Goal: Information Seeking & Learning: Understand process/instructions

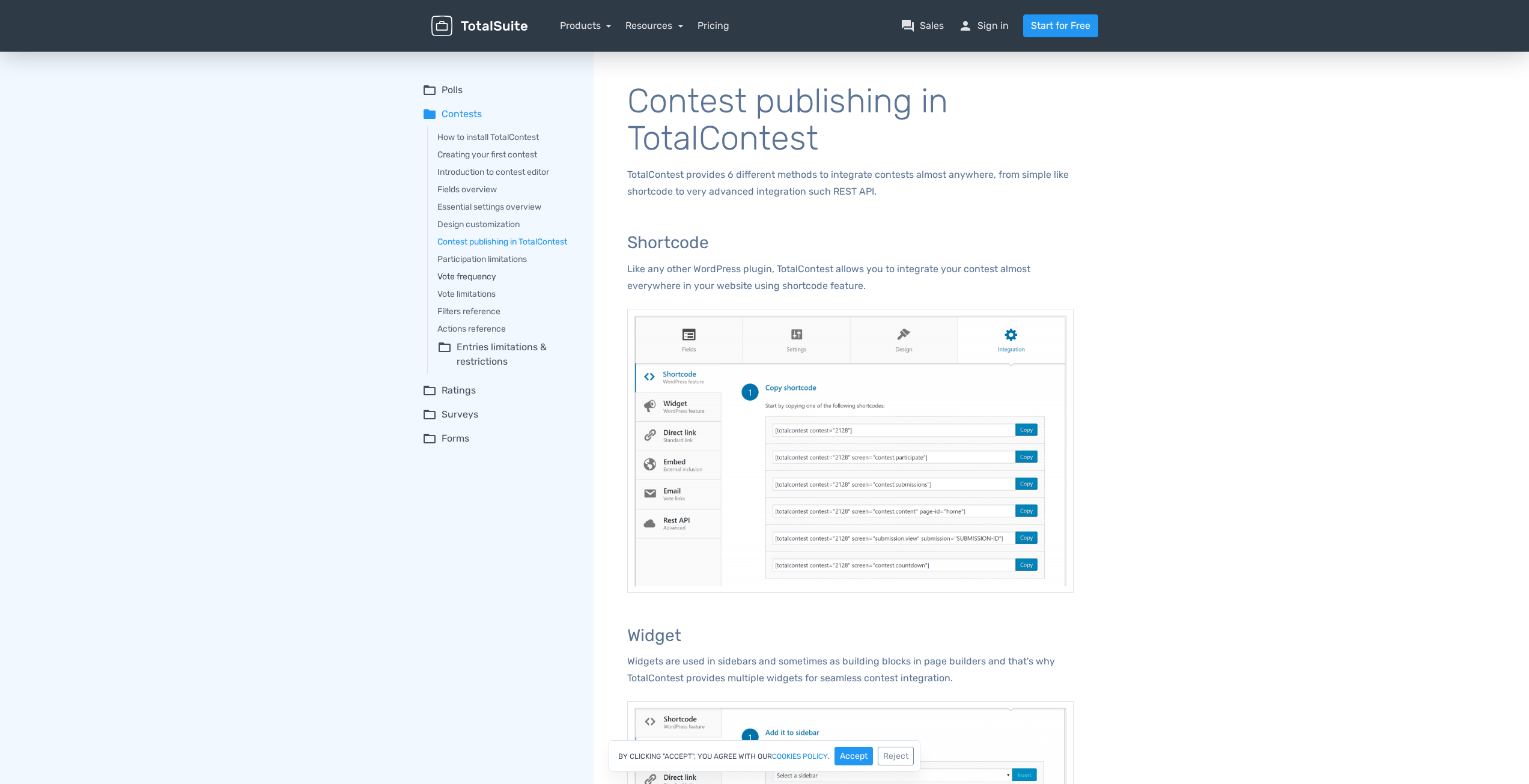
click at [480, 280] on link "Vote frequency" at bounding box center [506, 277] width 139 height 13
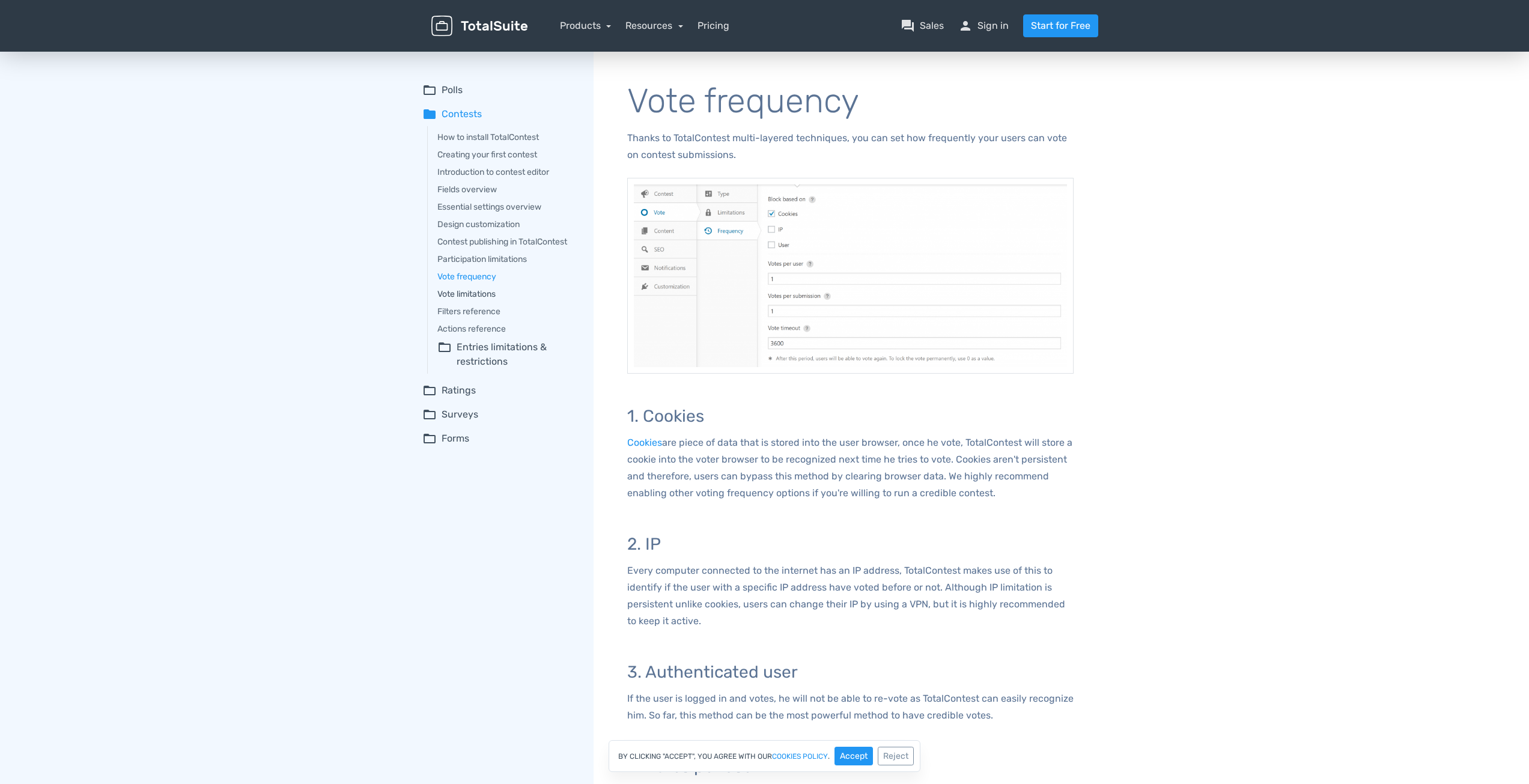
click at [468, 294] on link "Vote limitations" at bounding box center [506, 294] width 139 height 13
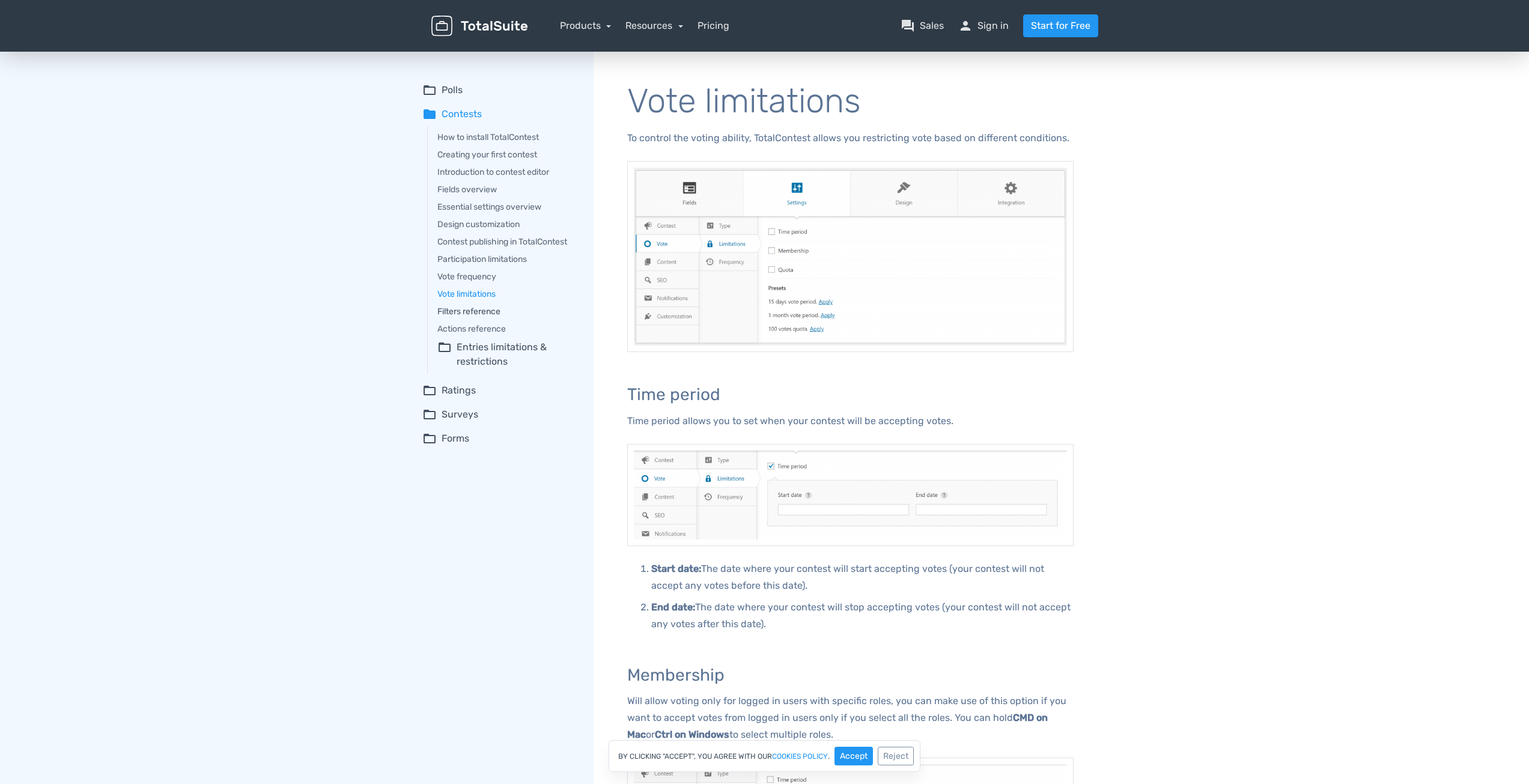
click at [487, 313] on link "Filters reference" at bounding box center [506, 311] width 139 height 13
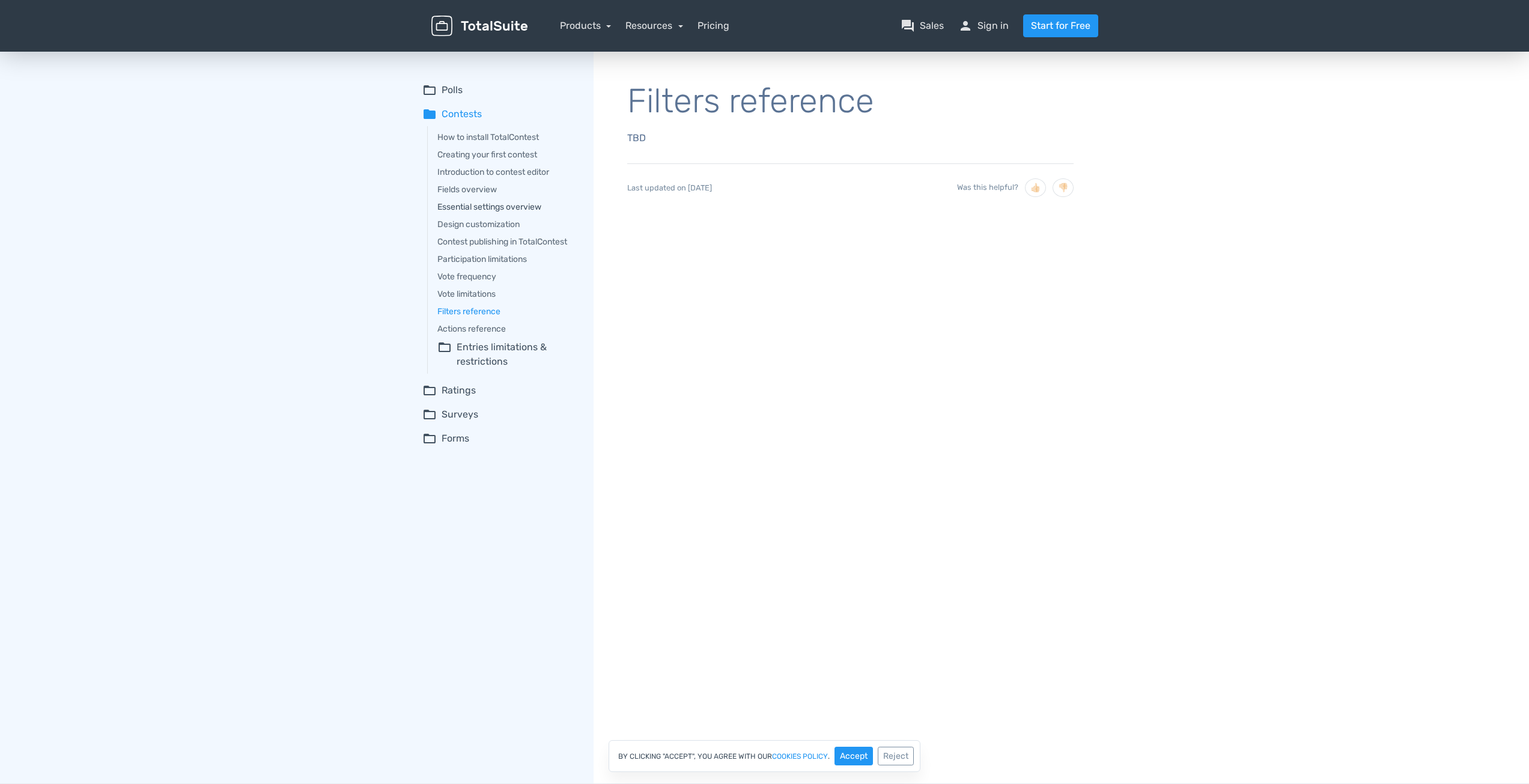
click at [496, 209] on link "Essential settings overview" at bounding box center [506, 207] width 139 height 13
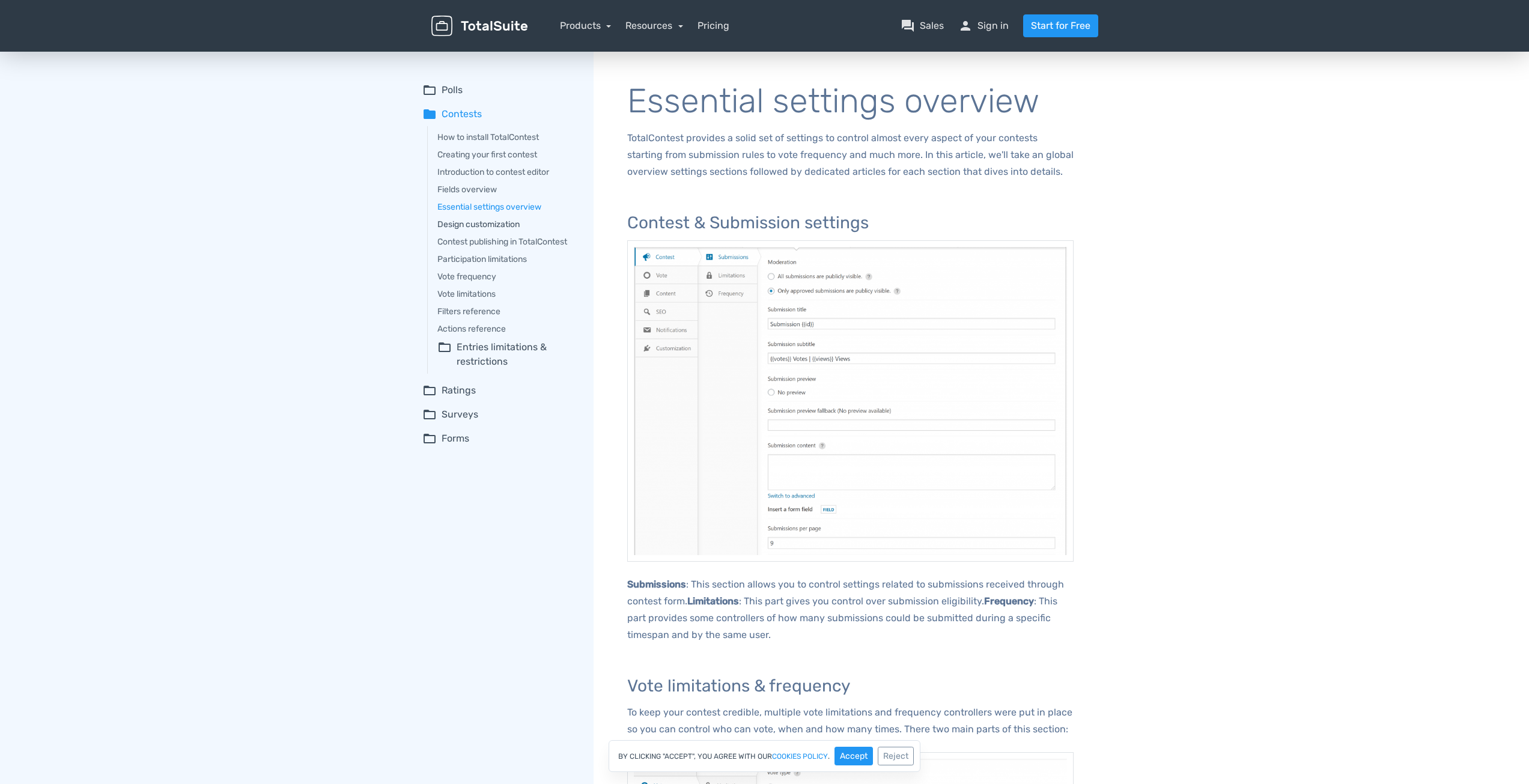
click at [460, 225] on link "Design customization" at bounding box center [506, 224] width 139 height 13
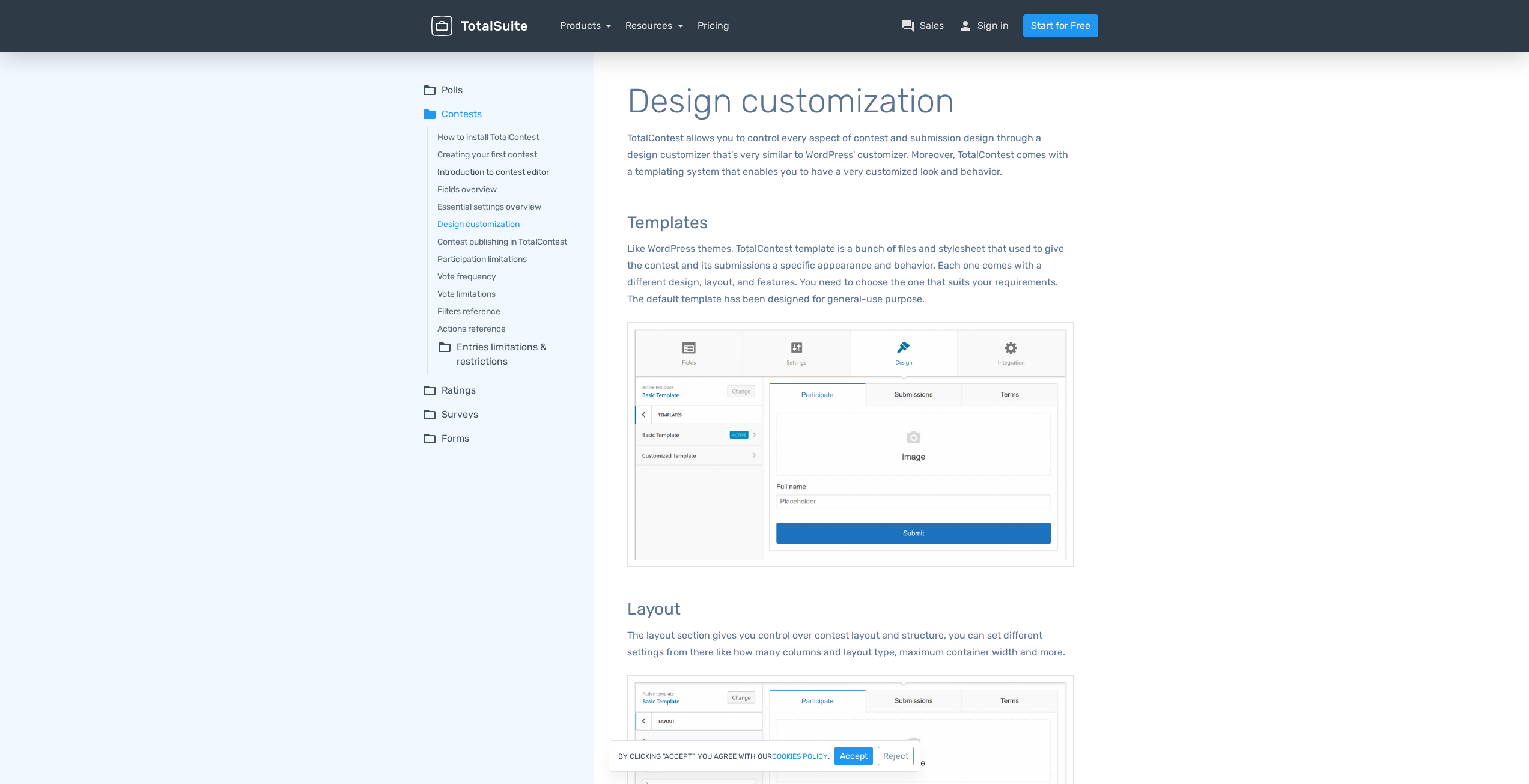
click at [477, 171] on link "Introduction to contest editor" at bounding box center [506, 172] width 139 height 13
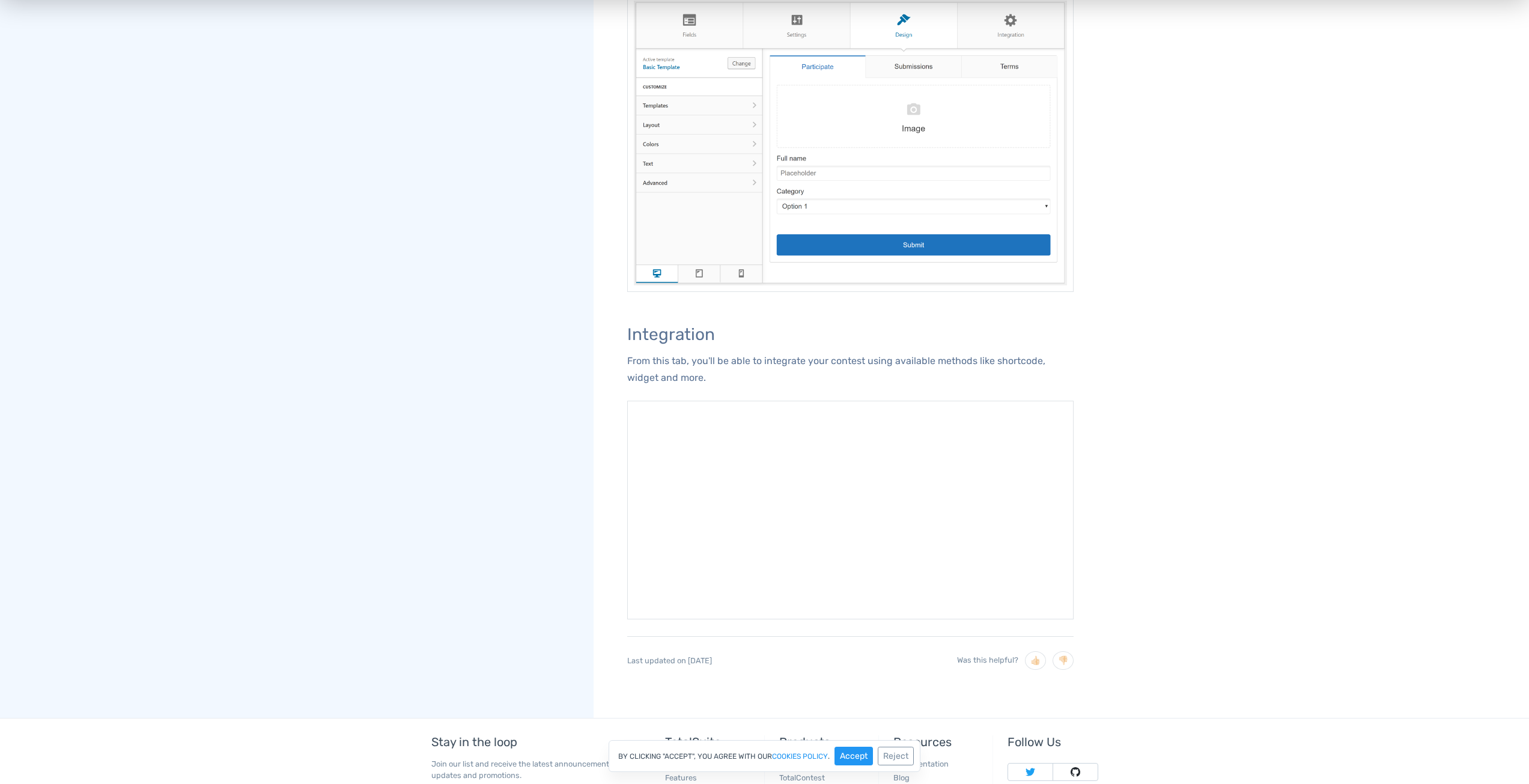
scroll to position [1370, 0]
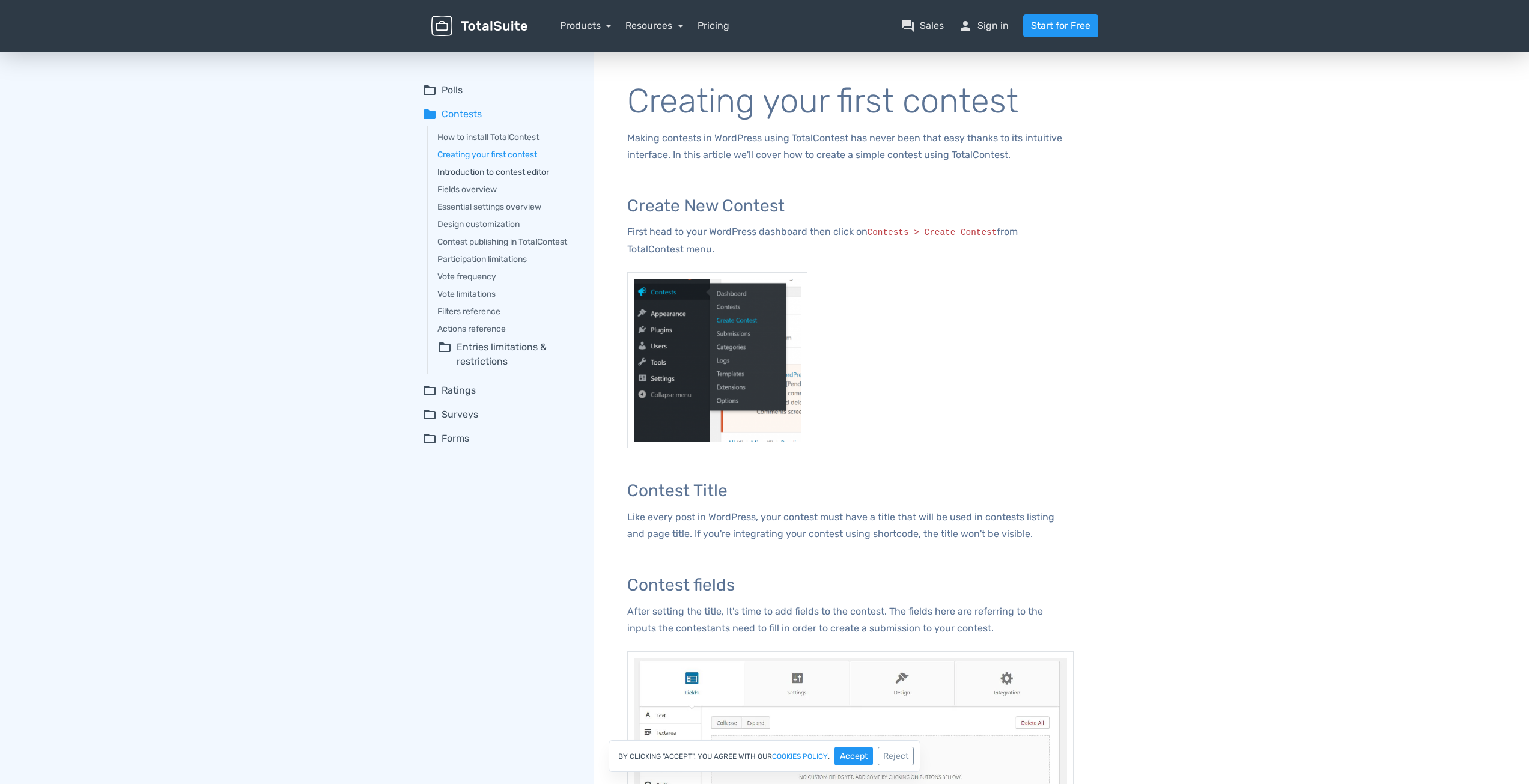
click at [463, 170] on link "Introduction to contest editor" at bounding box center [506, 172] width 139 height 13
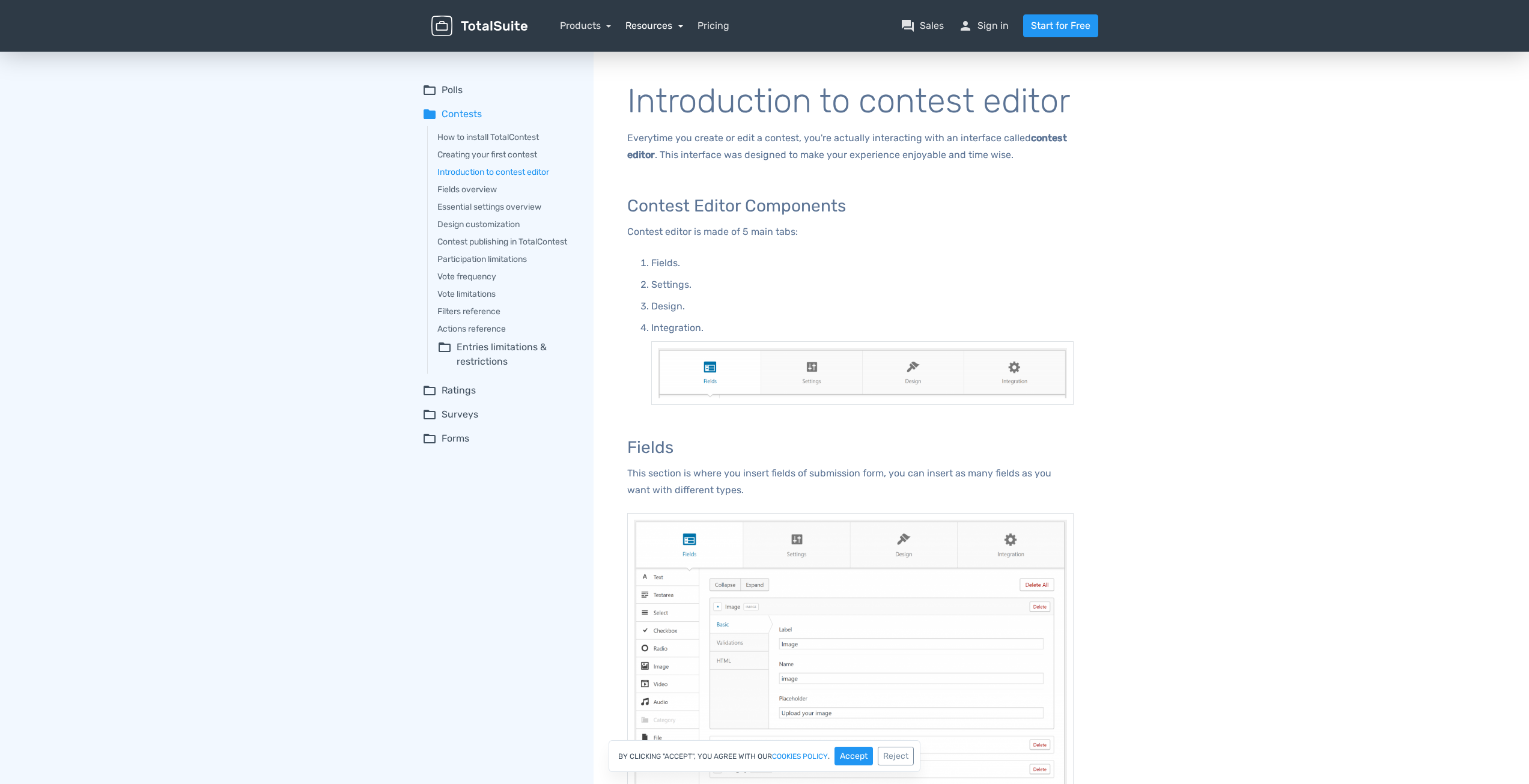
click at [645, 21] on link "Resources" at bounding box center [654, 25] width 58 height 12
click at [599, 19] on div "Products TotalPoll WordPress Poll and Contest Plugin TotalContest WordPress Con…" at bounding box center [586, 26] width 51 height 14
click at [594, 24] on link "Products" at bounding box center [586, 25] width 51 height 12
